Goal: Task Accomplishment & Management: Manage account settings

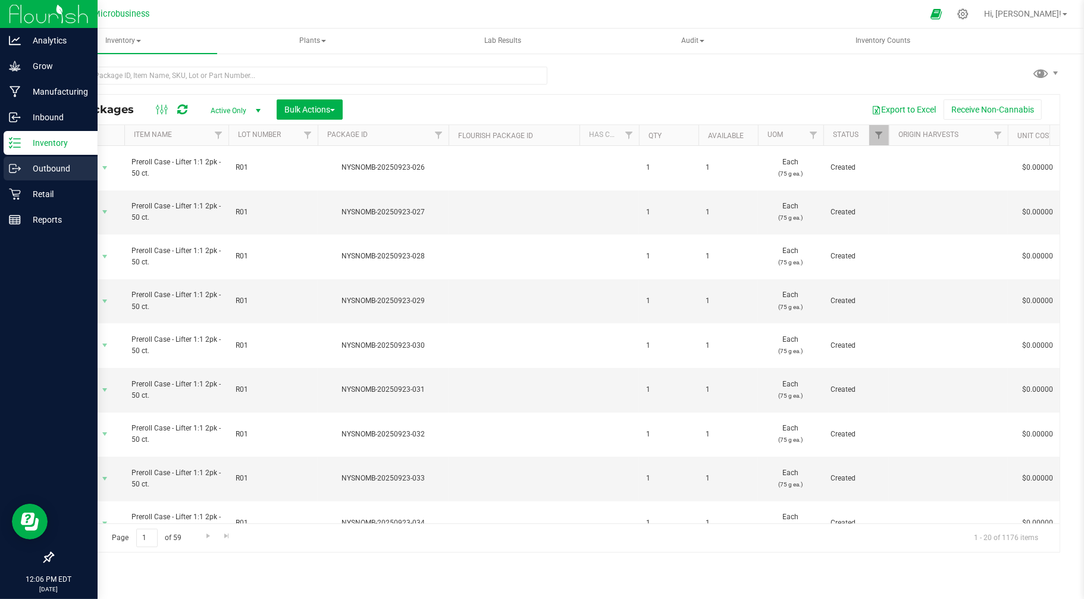
click at [27, 171] on p "Outbound" at bounding box center [56, 168] width 71 height 14
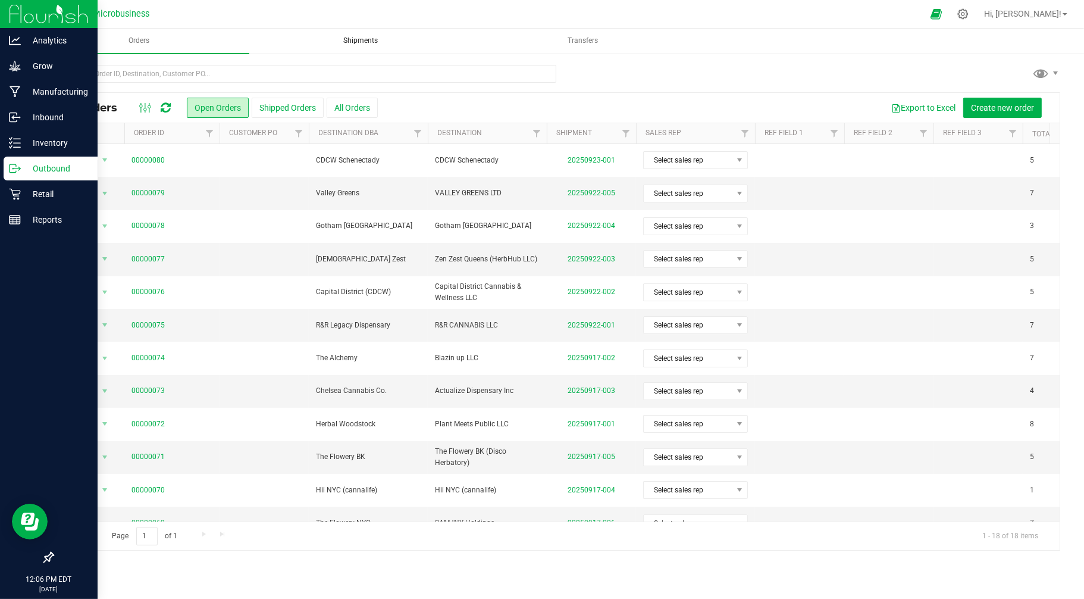
click at [373, 45] on span "Shipments" at bounding box center [361, 41] width 67 height 10
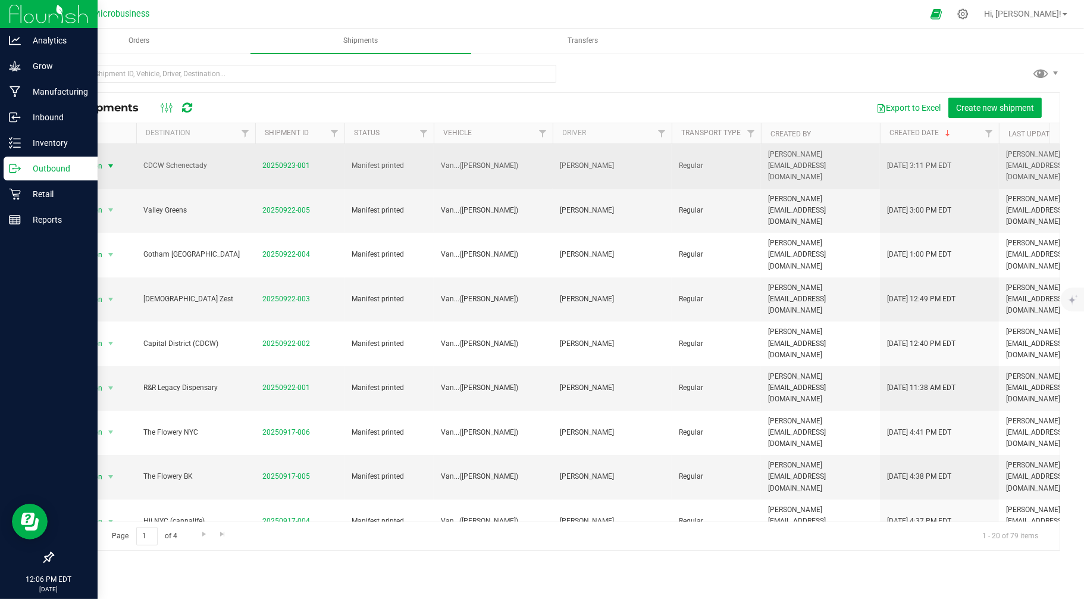
click at [90, 158] on span "Action" at bounding box center [87, 166] width 32 height 17
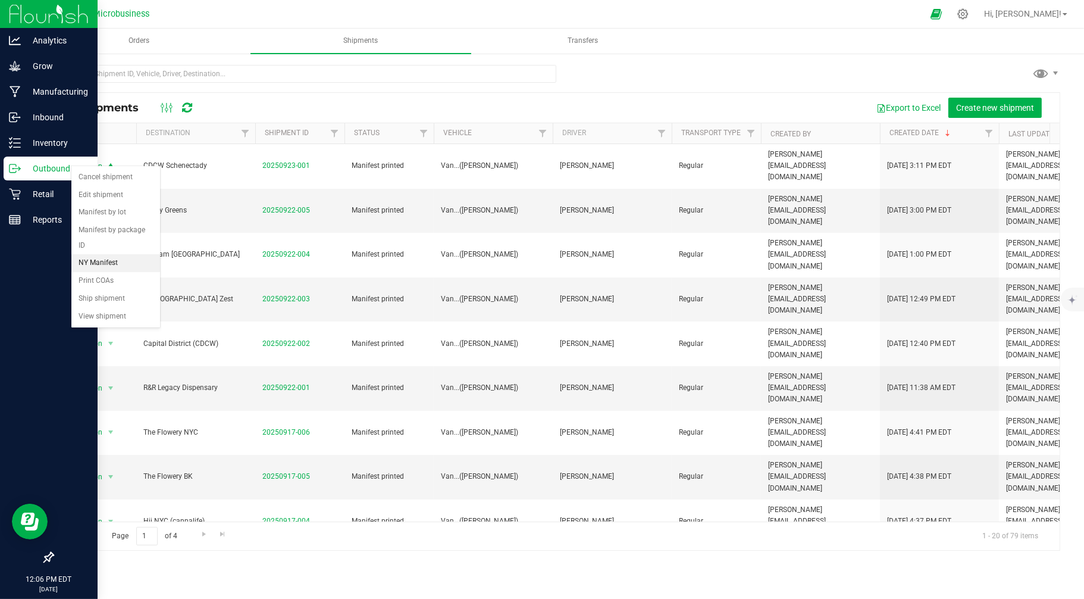
click at [120, 262] on li "NY Manifest" at bounding box center [115, 263] width 89 height 18
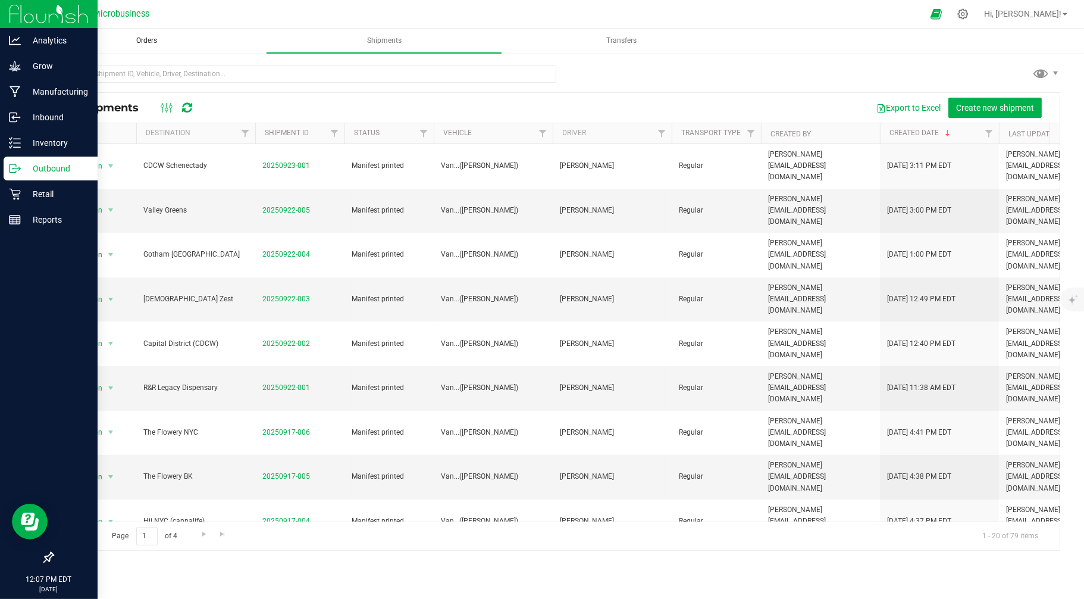
click at [156, 45] on span "Orders" at bounding box center [146, 41] width 53 height 10
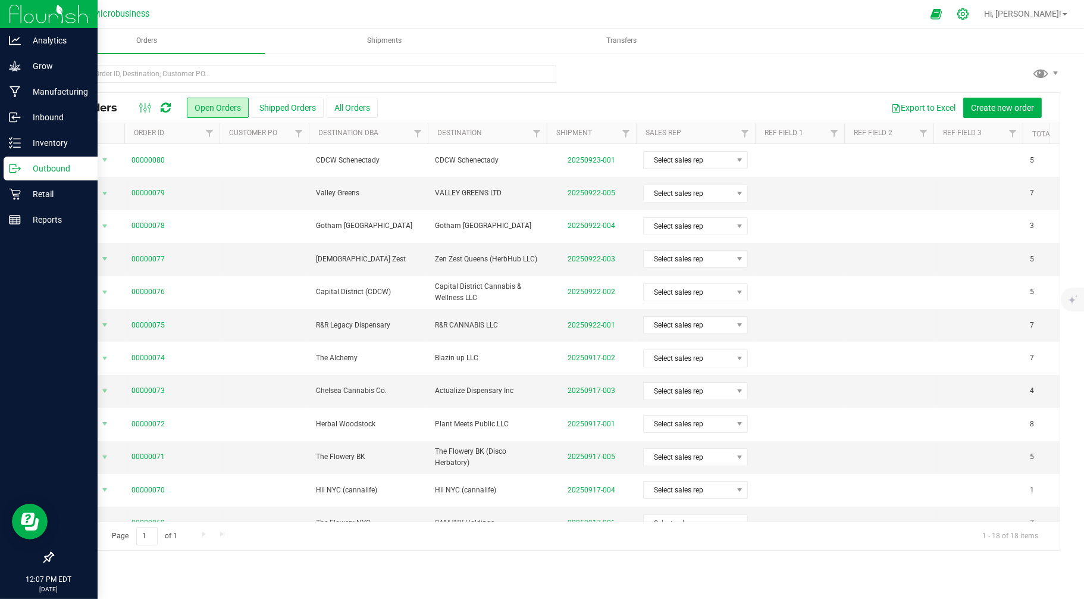
click at [969, 10] on icon at bounding box center [963, 14] width 12 height 12
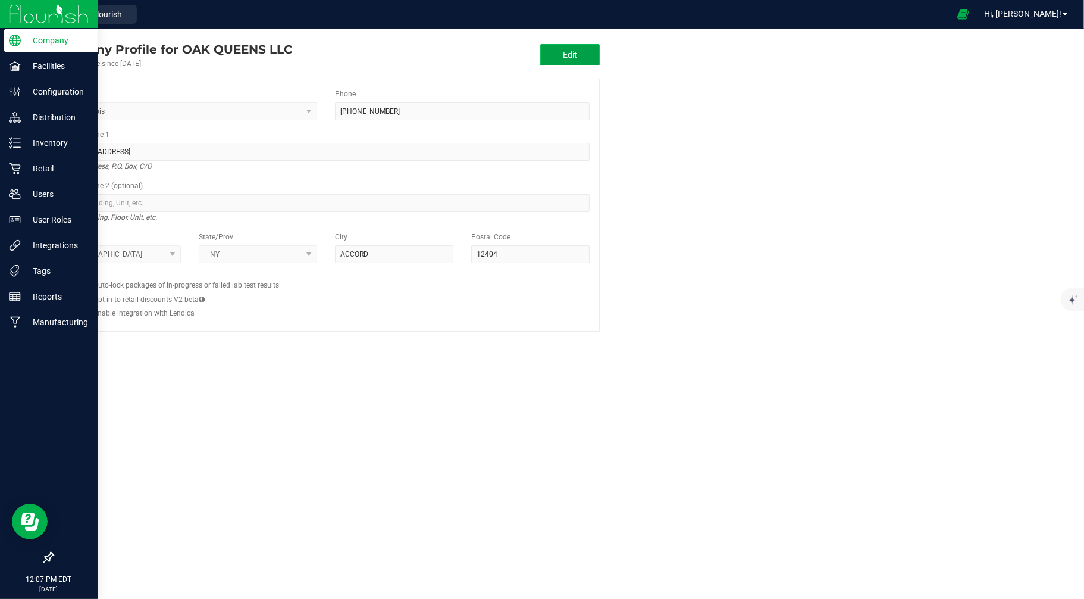
click at [576, 54] on span "Edit" at bounding box center [570, 55] width 14 height 10
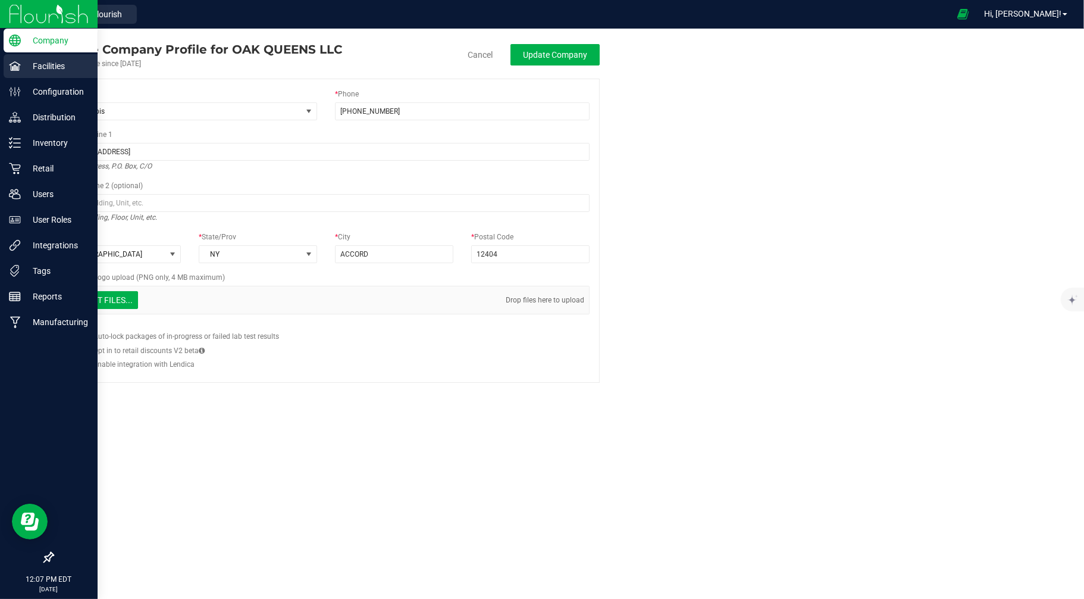
click at [18, 64] on icon at bounding box center [14, 65] width 11 height 9
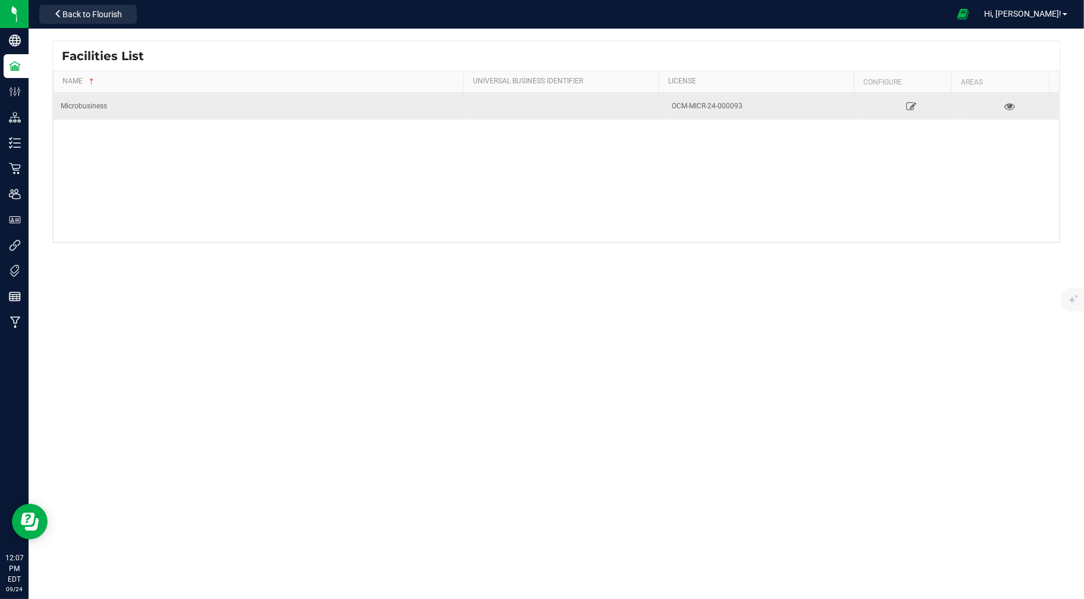
click at [87, 109] on td "Microbusiness" at bounding box center [261, 106] width 414 height 27
click at [906, 103] on icon at bounding box center [911, 106] width 11 height 8
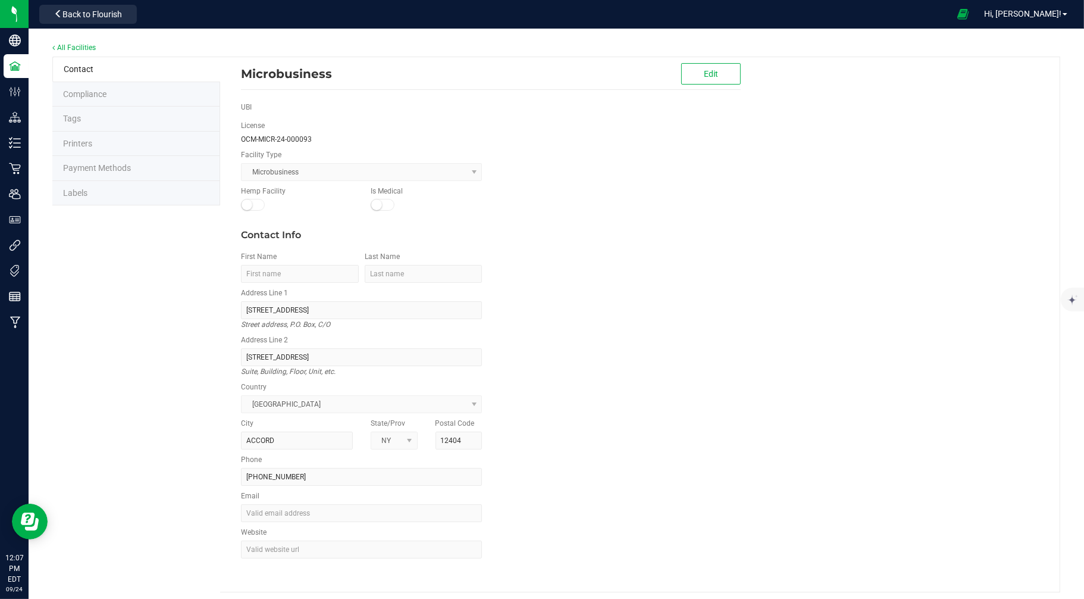
click at [325, 79] on div "Microbusiness" at bounding box center [452, 74] width 422 height 18
click at [713, 76] on span "Edit" at bounding box center [711, 74] width 14 height 10
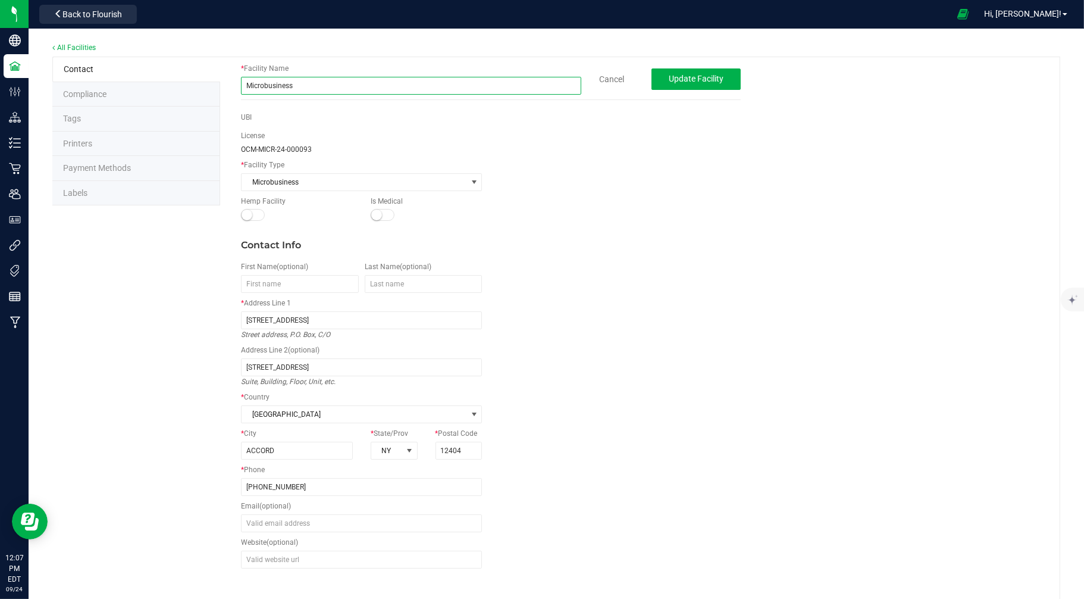
drag, startPoint x: 310, startPoint y: 83, endPoint x: 202, endPoint y: 86, distance: 107.7
click at [203, 87] on div "Contact Compliance Tags Printers Payment Methods Labels * Facility Name Microbu…" at bounding box center [556, 330] width 1008 height 546
type input "Oak Queens LLC"
click at [706, 76] on span "Update Facility" at bounding box center [696, 79] width 55 height 10
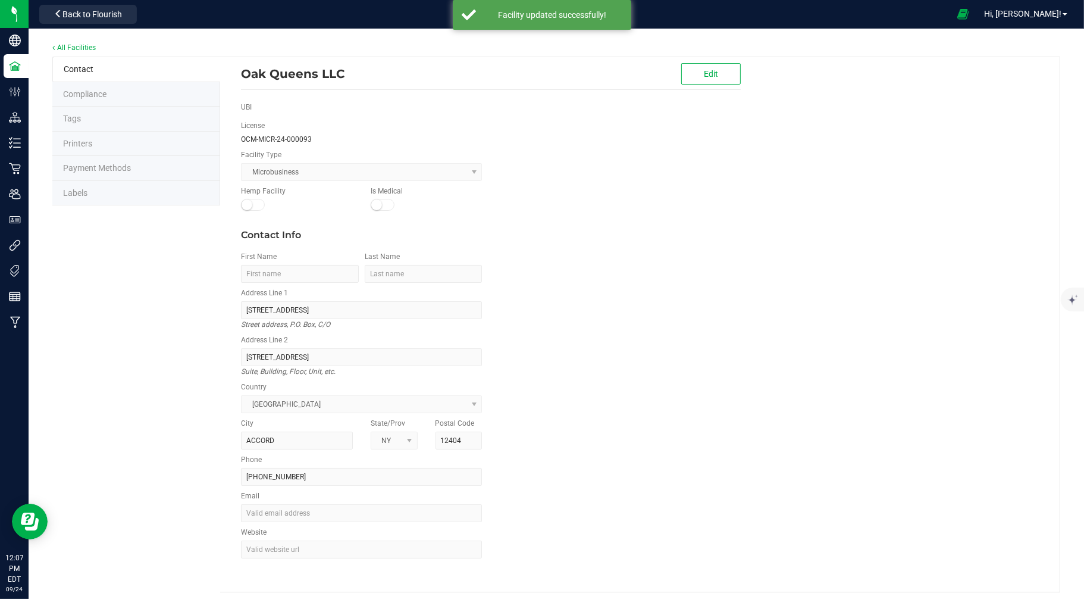
click at [78, 42] on div "All Facilities" at bounding box center [556, 48] width 1008 height 16
click at [79, 48] on link "All Facilities" at bounding box center [73, 47] width 43 height 8
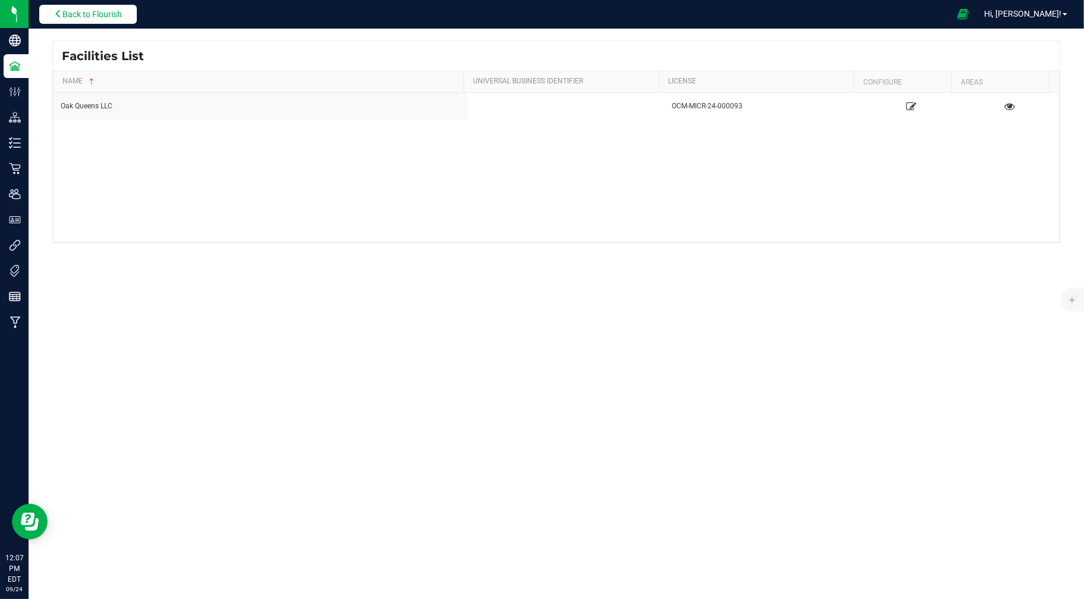
click at [86, 16] on span "Back to Flourish" at bounding box center [91, 15] width 59 height 10
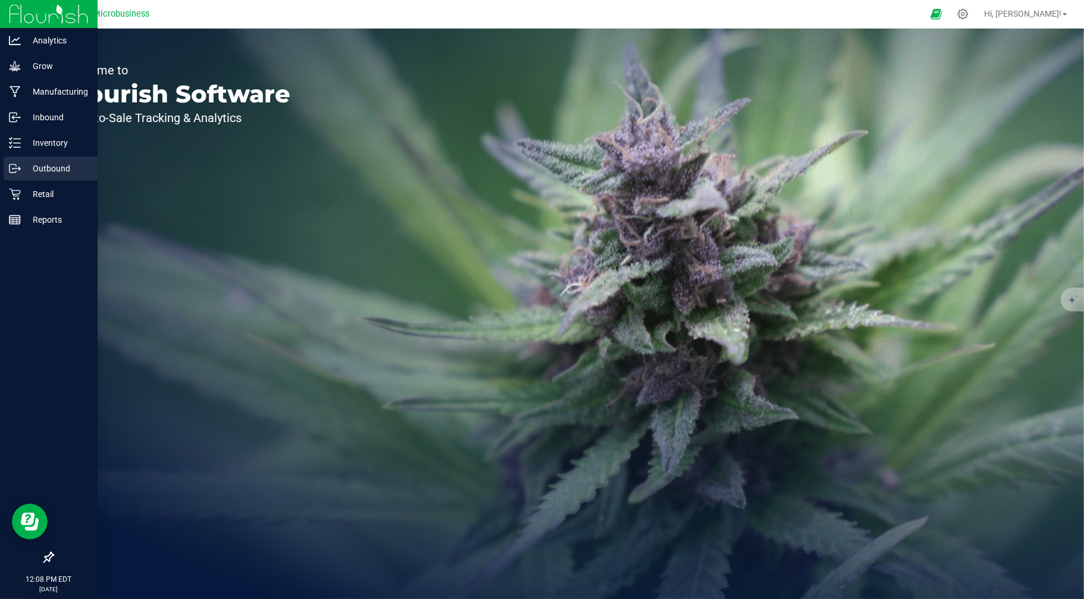
click at [30, 168] on p "Outbound" at bounding box center [56, 168] width 71 height 14
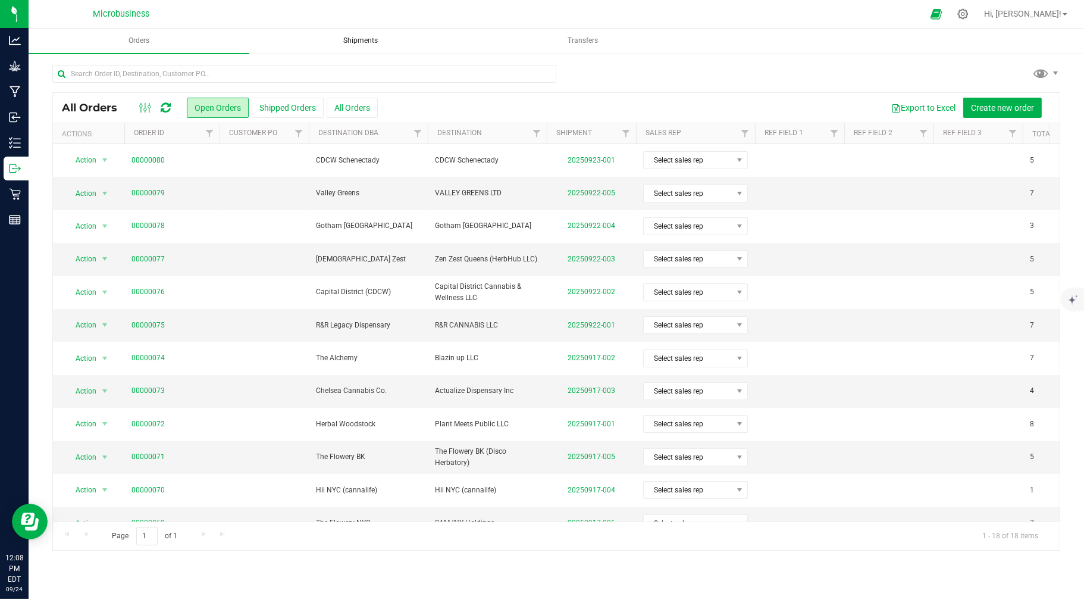
click at [361, 39] on span "Shipments" at bounding box center [361, 41] width 67 height 10
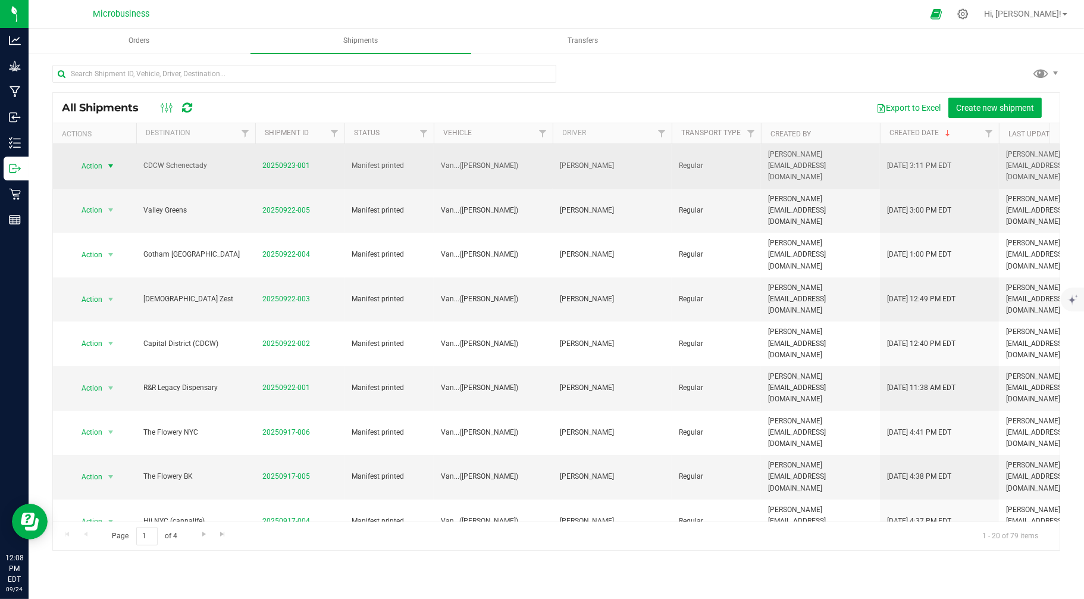
click at [100, 158] on span "Action" at bounding box center [87, 166] width 32 height 17
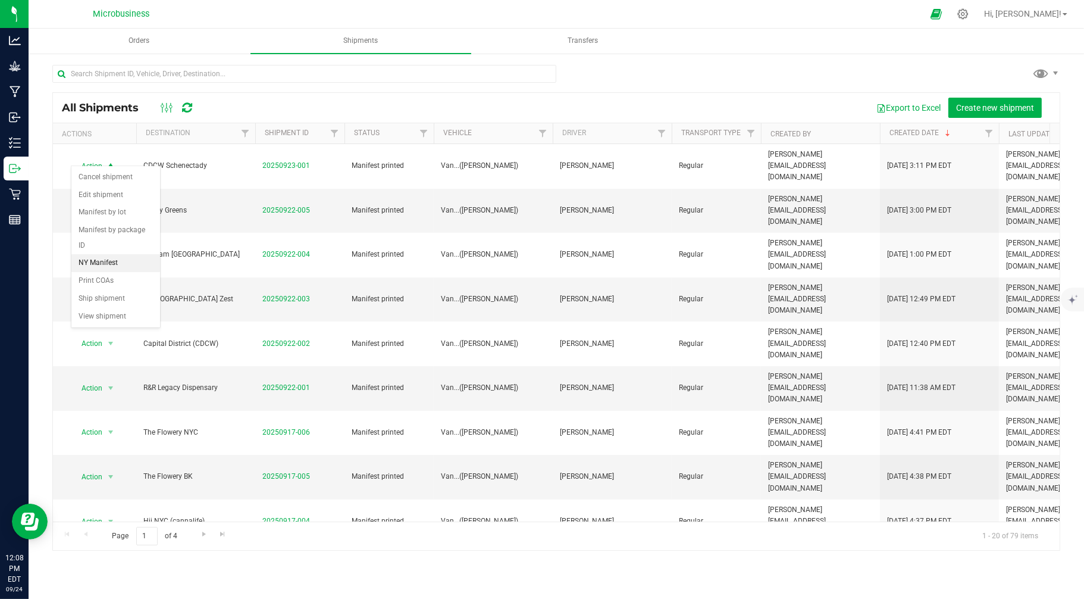
click at [111, 263] on li "NY Manifest" at bounding box center [115, 263] width 89 height 18
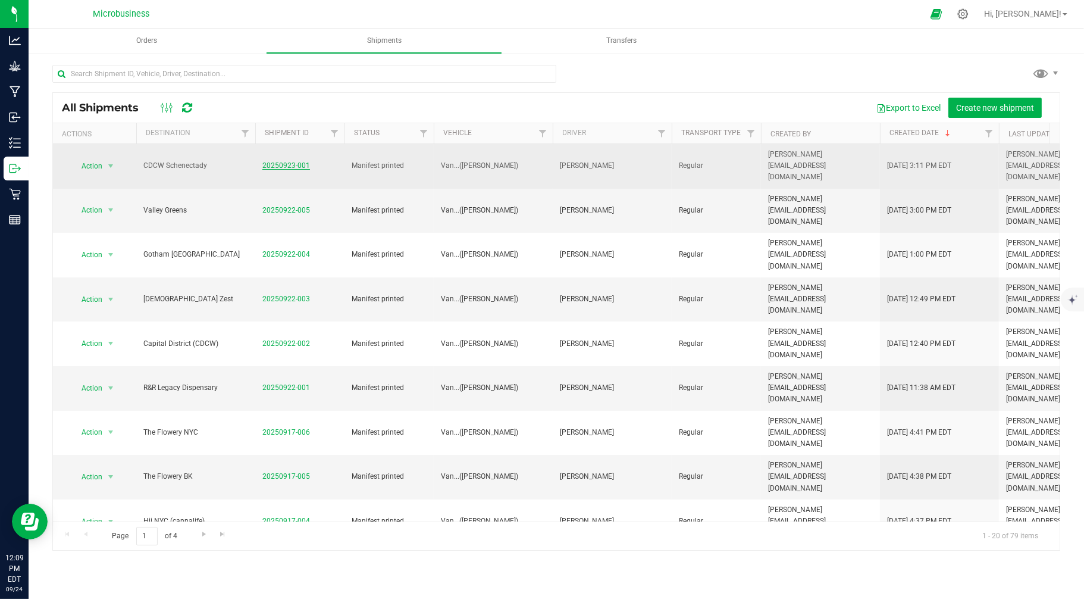
click at [278, 161] on link "20250923-001" at bounding box center [286, 165] width 48 height 8
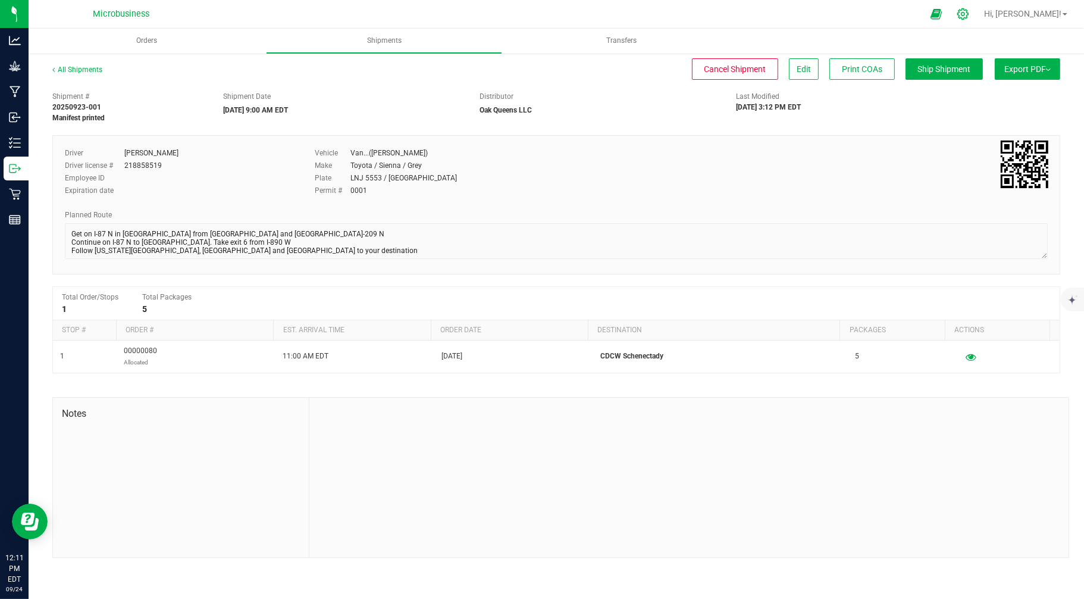
click at [969, 15] on icon at bounding box center [963, 14] width 12 height 12
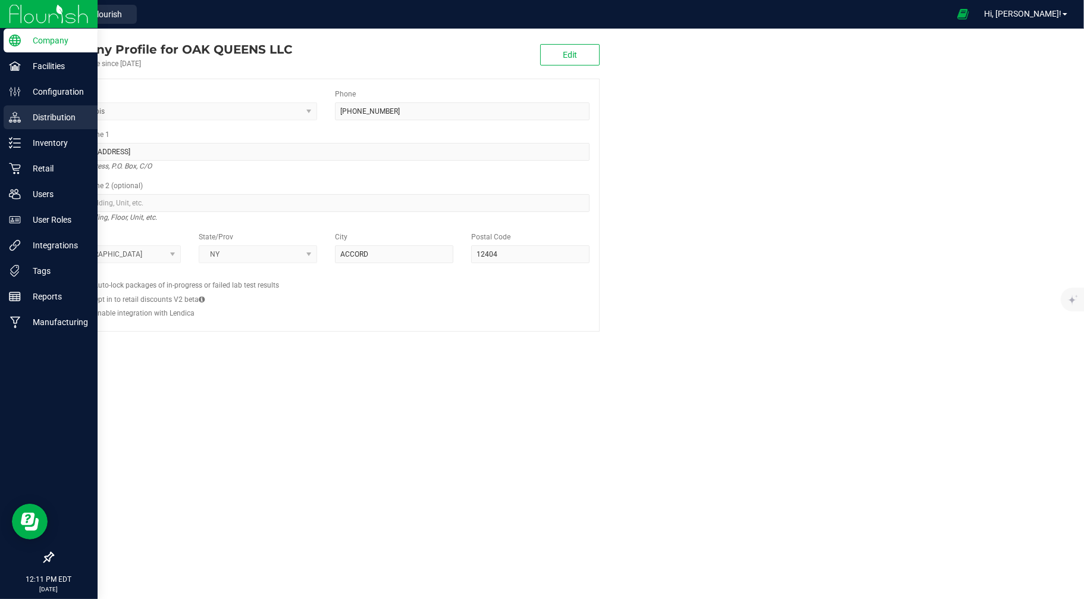
click at [6, 109] on div "Distribution" at bounding box center [51, 117] width 94 height 24
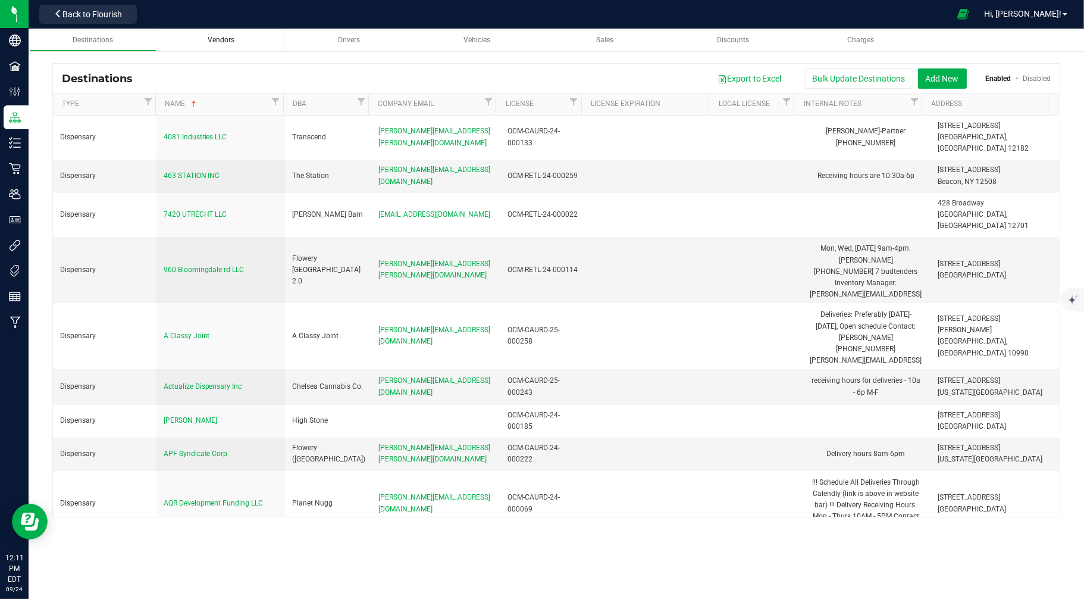
click at [228, 42] on span "Vendors" at bounding box center [221, 40] width 27 height 8
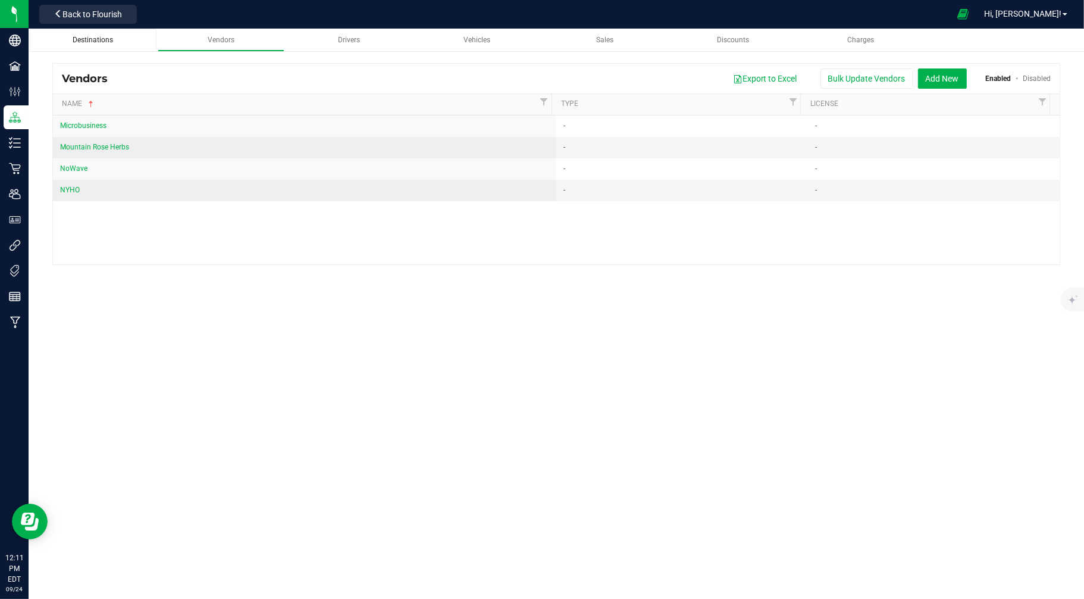
click at [98, 42] on span "Destinations" at bounding box center [93, 40] width 40 height 8
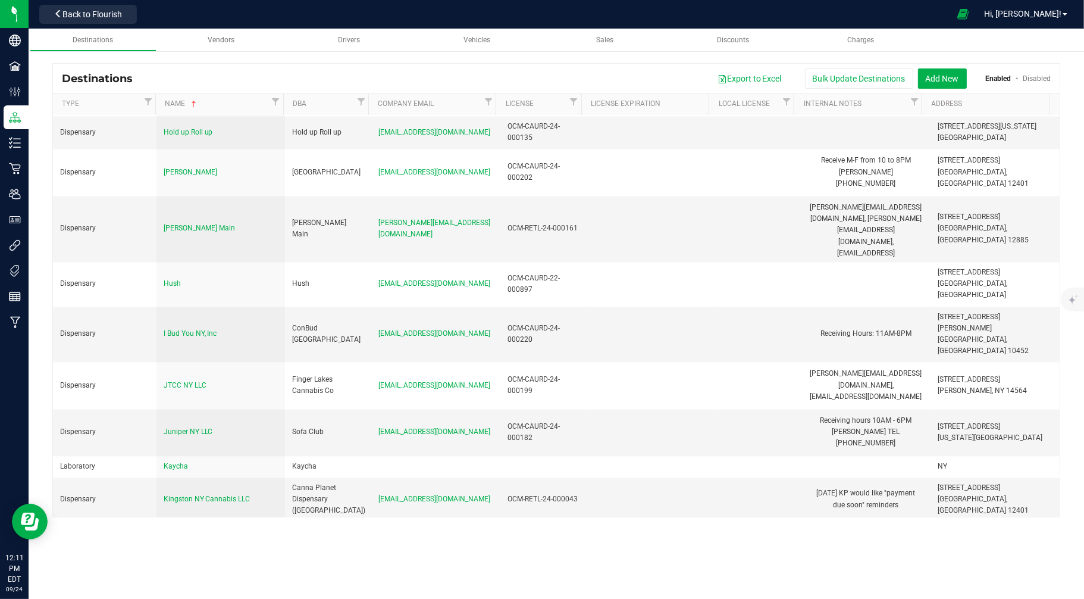
scroll to position [2512, 0]
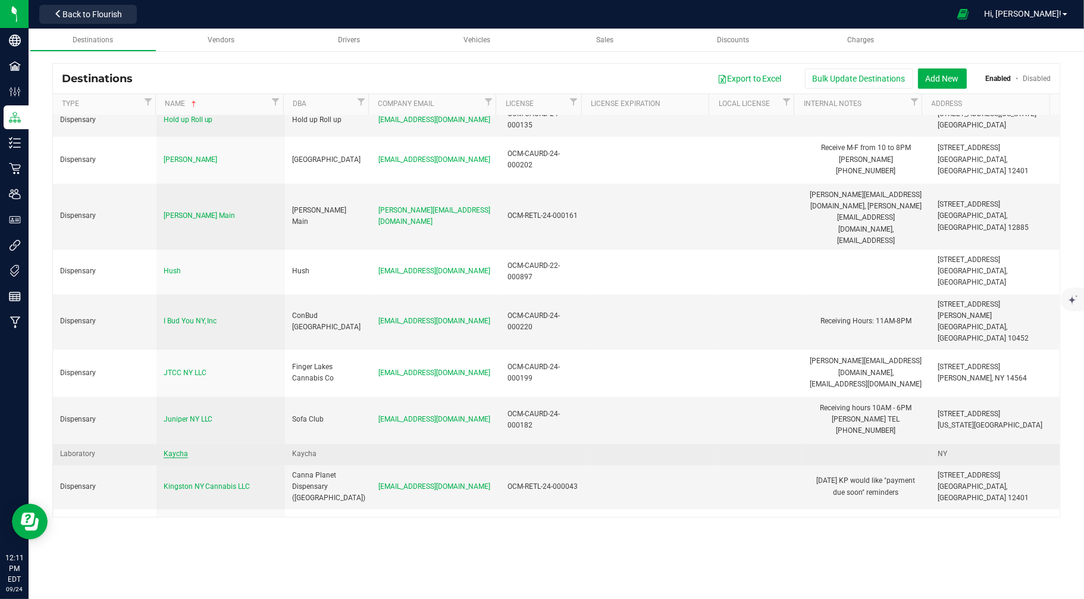
click at [180, 450] on span "Kaycha" at bounding box center [176, 454] width 24 height 8
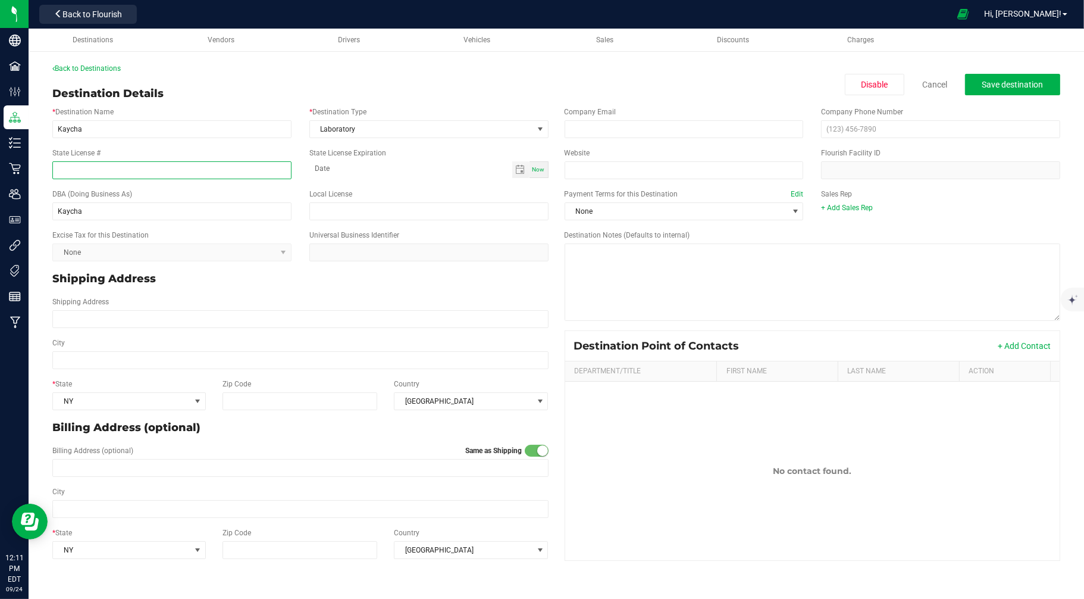
click at [111, 170] on input "State License #" at bounding box center [171, 170] width 239 height 18
